Goal: Find specific page/section: Find specific page/section

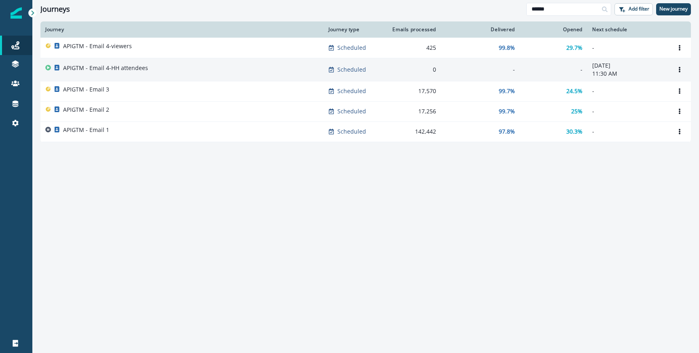
click at [104, 68] on p "APIGTM - Email 4-HH attendees" at bounding box center [105, 68] width 85 height 8
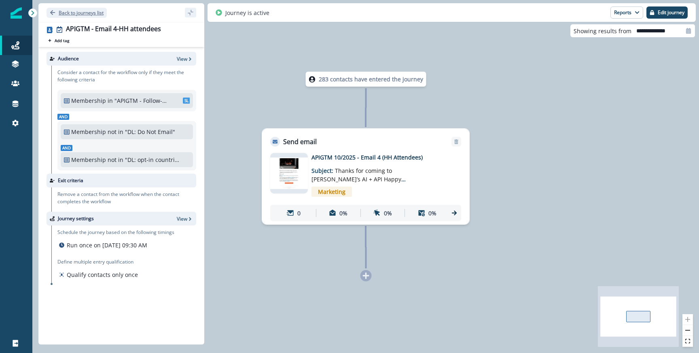
click at [90, 9] on p "Back to journeys list" at bounding box center [81, 12] width 45 height 7
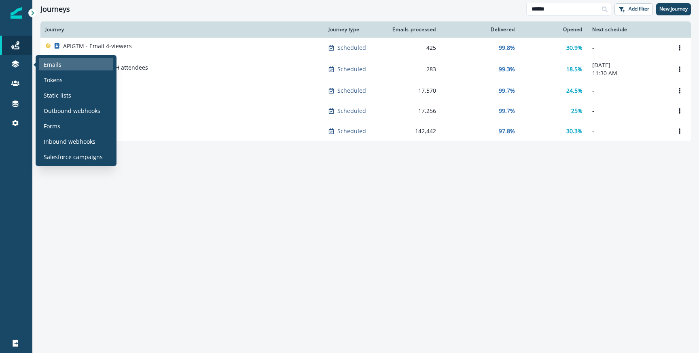
click at [47, 61] on p "Emails" at bounding box center [53, 64] width 18 height 8
